Goal: Find specific page/section: Find specific page/section

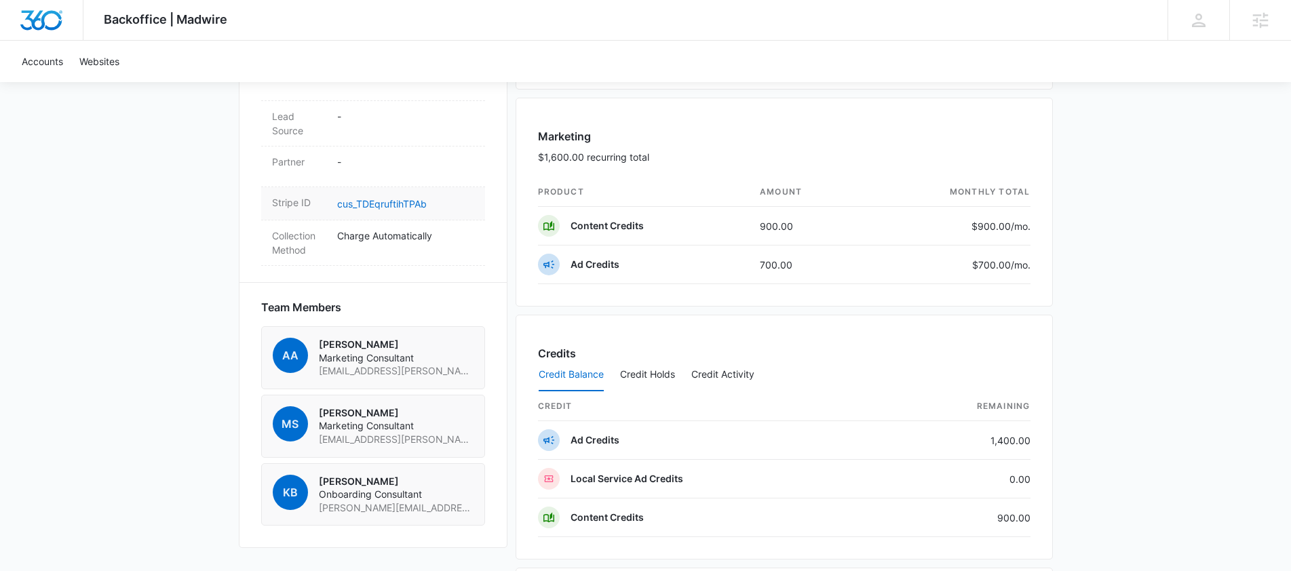
scroll to position [761, 0]
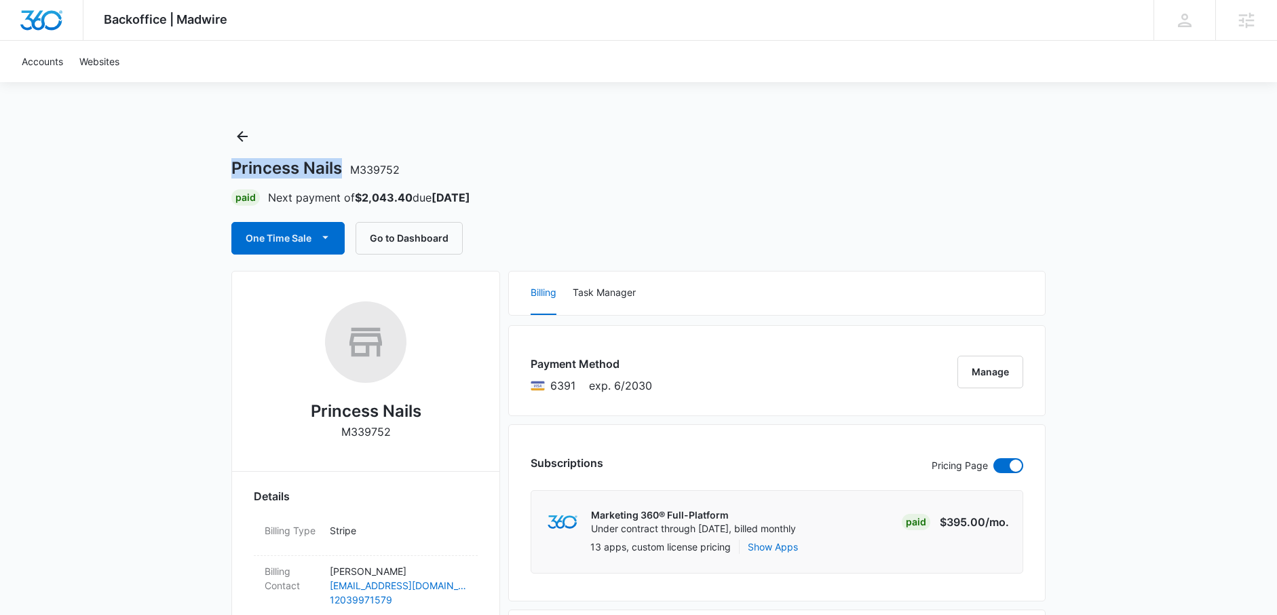
drag, startPoint x: 339, startPoint y: 167, endPoint x: 231, endPoint y: 170, distance: 107.9
click at [231, 170] on h1 "Princess Nails M339752" at bounding box center [315, 168] width 168 height 20
